Goal: Task Accomplishment & Management: Use online tool/utility

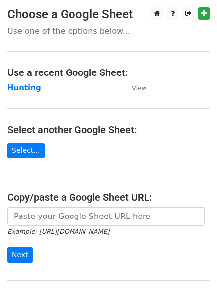
click at [25, 74] on h4 "Use a recent Google Sheet:" at bounding box center [108, 73] width 202 height 12
click at [33, 93] on td "Hunting" at bounding box center [64, 88] width 114 height 11
click at [29, 86] on strong "Hunting" at bounding box center [24, 88] width 34 height 9
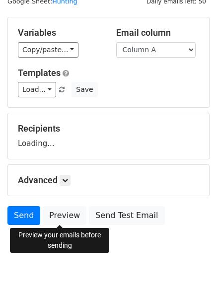
scroll to position [56, 0]
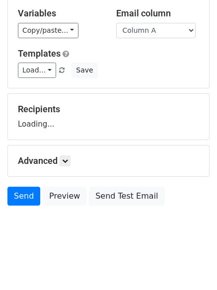
click at [65, 151] on div "Advanced Tracking Track Opens UTM Codes Track Clicks Filters Only include sprea…" at bounding box center [108, 161] width 201 height 31
click at [67, 169] on div "Advanced Tracking Track Opens UTM Codes Track Clicks Filters Only include sprea…" at bounding box center [108, 161] width 201 height 31
click at [66, 166] on link at bounding box center [65, 161] width 11 height 11
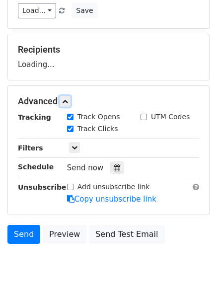
scroll to position [154, 0]
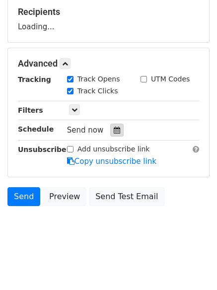
click at [114, 127] on icon at bounding box center [117, 130] width 6 height 7
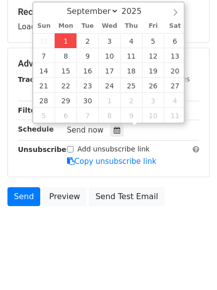
type input "2025-09-01 12:00"
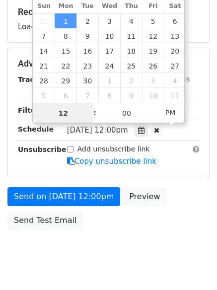
scroll to position [0, 0]
type input "4"
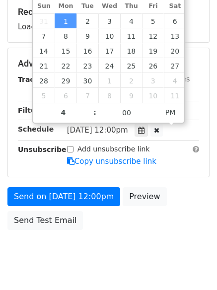
type input "2025-09-01 16:00"
click at [99, 260] on body "New Campaign Daily emails left: 50 Google Sheet: Hunting Variables Copy/paste..…" at bounding box center [108, 64] width 217 height 421
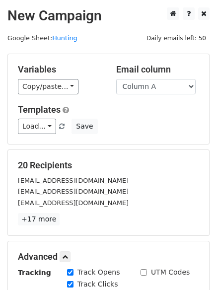
scroll to position [217, 0]
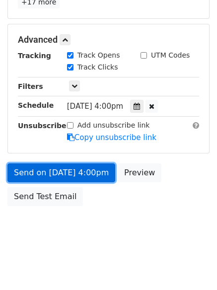
click at [54, 166] on link "Send on Sep 1 at 4:00pm" at bounding box center [61, 173] width 108 height 19
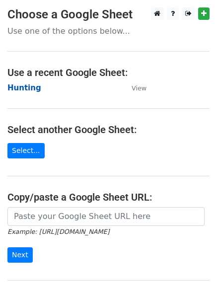
click at [25, 84] on strong "Hunting" at bounding box center [24, 88] width 34 height 9
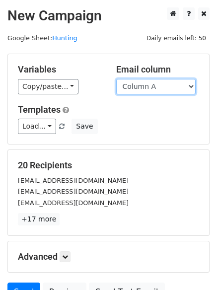
click at [152, 91] on select "Column A Column B Column C Column D Column E" at bounding box center [156, 86] width 80 height 15
click at [116, 79] on select "Column A Column B Column C Column D Column E" at bounding box center [156, 86] width 80 height 15
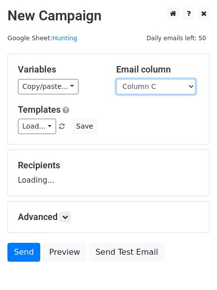
click at [143, 85] on select "Column A Column B Column C Column D Column E" at bounding box center [156, 86] width 80 height 15
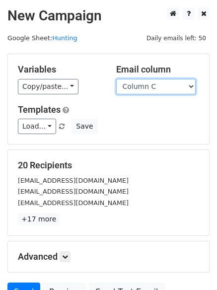
select select "Column B"
click at [116, 79] on select "Column A Column B Column C Column D Column E" at bounding box center [156, 86] width 80 height 15
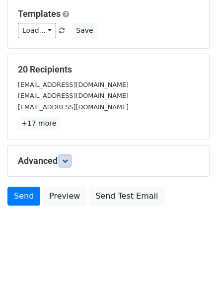
click at [64, 166] on link at bounding box center [65, 161] width 11 height 11
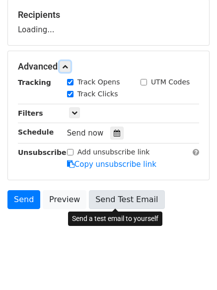
scroll to position [153, 0]
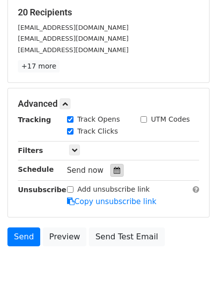
click at [114, 172] on icon at bounding box center [117, 170] width 6 height 7
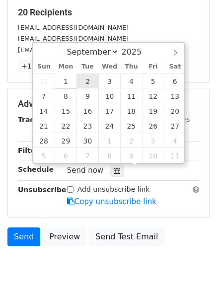
type input "2025-09-02 12:00"
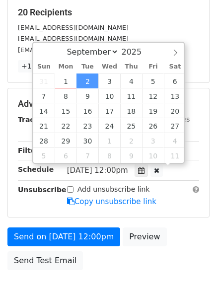
scroll to position [0, 0]
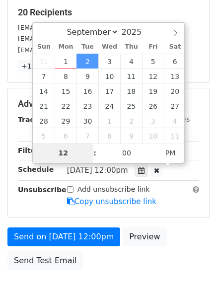
type input "5"
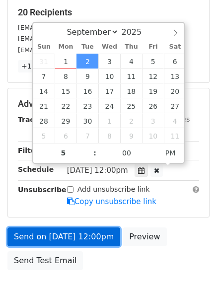
type input "2025-09-02 17:00"
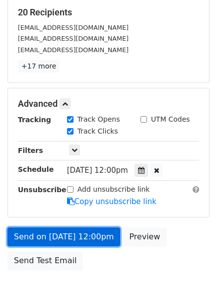
click at [67, 228] on link "Send on Sep 2 at 12:00pm" at bounding box center [63, 237] width 113 height 19
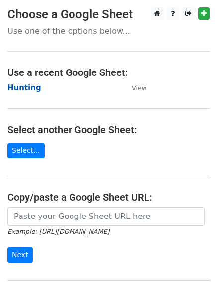
click at [16, 88] on strong "Hunting" at bounding box center [24, 88] width 34 height 9
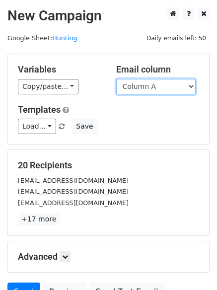
drag, startPoint x: 0, startPoint y: 0, endPoint x: 145, endPoint y: 90, distance: 170.4
click at [145, 90] on select "Column A Column B Column C Column D Column E" at bounding box center [156, 86] width 80 height 15
select select "Column C"
click at [116, 79] on select "Column A Column B Column C Column D Column E" at bounding box center [156, 86] width 80 height 15
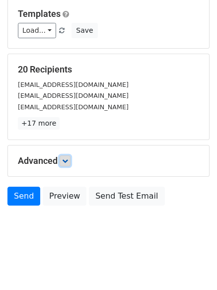
click at [71, 157] on link at bounding box center [65, 161] width 11 height 11
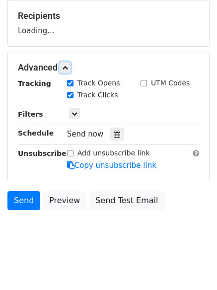
scroll to position [151, 0]
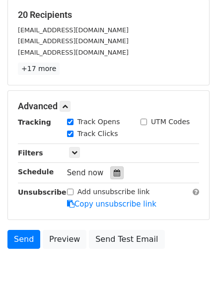
click at [114, 170] on icon at bounding box center [117, 173] width 6 height 7
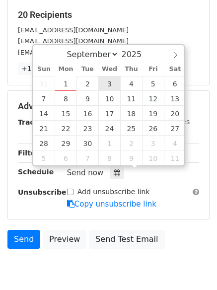
type input "2025-09-03 12:00"
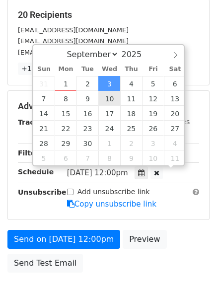
scroll to position [0, 0]
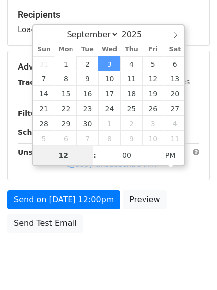
type input "6"
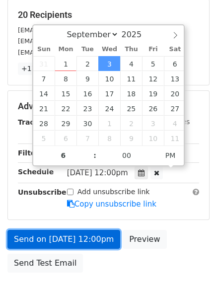
type input "2025-09-03 18:00"
click at [60, 237] on link "Send on Sep 3 at 12:00pm" at bounding box center [63, 239] width 113 height 19
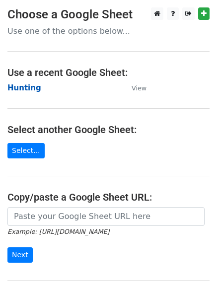
click at [25, 88] on strong "Hunting" at bounding box center [24, 88] width 34 height 9
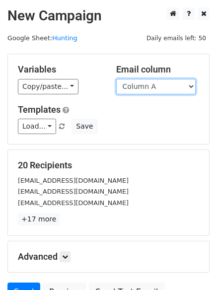
drag, startPoint x: 154, startPoint y: 88, endPoint x: 158, endPoint y: 92, distance: 5.3
click at [154, 88] on select "Column A Column B Column C Column D Column E" at bounding box center [156, 86] width 80 height 15
select select "Column D"
click at [116, 79] on select "Column A Column B Column C Column D Column E" at bounding box center [156, 86] width 80 height 15
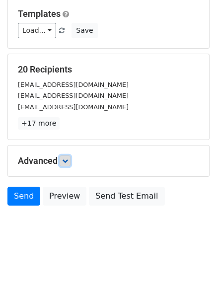
click at [67, 160] on icon at bounding box center [65, 161] width 6 height 6
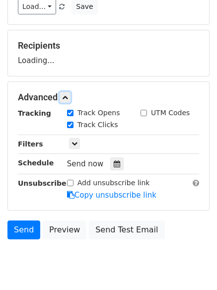
scroll to position [145, 0]
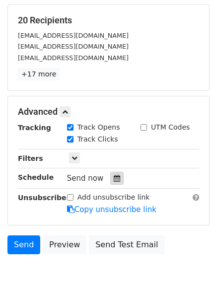
click at [114, 177] on icon at bounding box center [117, 178] width 6 height 7
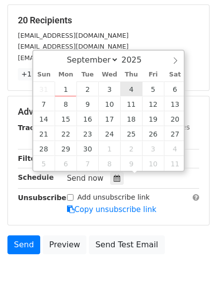
type input "2025-09-04 12:00"
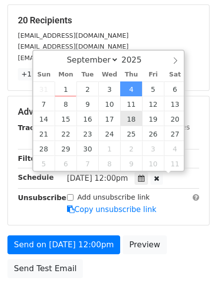
scroll to position [0, 0]
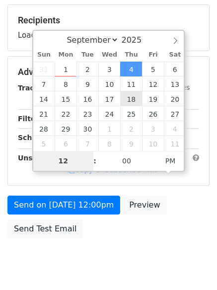
type input "7"
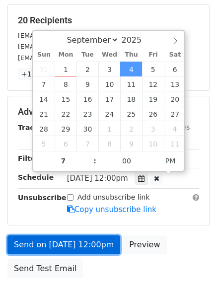
type input "2025-09-04 19:00"
click at [65, 243] on link "Send on Sep 4 at 12:00pm" at bounding box center [63, 245] width 113 height 19
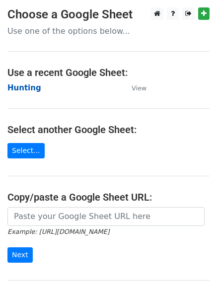
click at [18, 86] on strong "Hunting" at bounding box center [24, 88] width 34 height 9
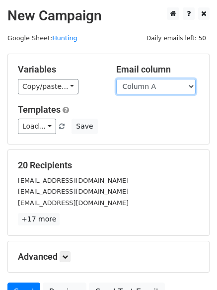
click at [170, 91] on select "Column A Column B Column C Column D Column E" at bounding box center [156, 86] width 80 height 15
select select "Column E"
click at [116, 79] on select "Column A Column B Column C Column D Column E" at bounding box center [156, 86] width 80 height 15
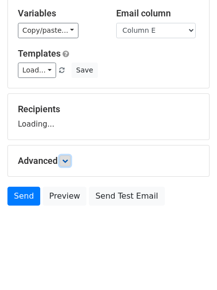
click at [68, 162] on icon at bounding box center [65, 161] width 6 height 6
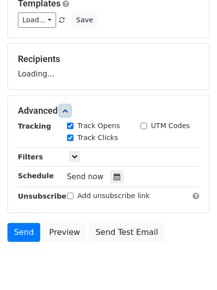
scroll to position [153, 0]
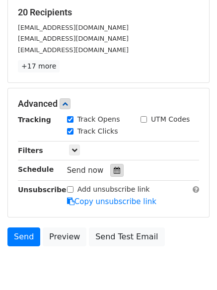
click at [110, 167] on div at bounding box center [116, 170] width 13 height 13
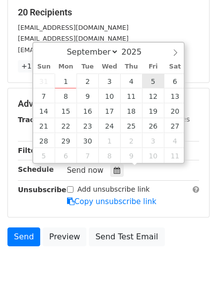
type input "2025-09-05 12:00"
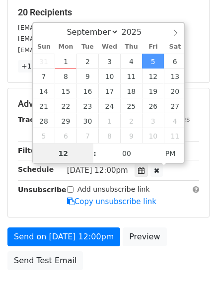
scroll to position [0, 0]
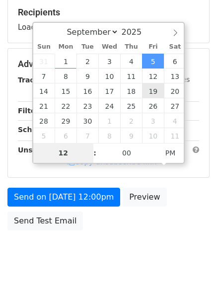
type input "8"
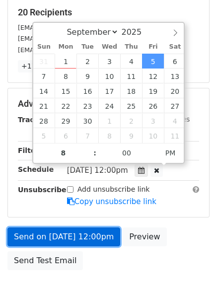
type input "2025-09-05 20:00"
click at [68, 233] on link "Send on Sep 5 at 12:00pm" at bounding box center [63, 237] width 113 height 19
